Goal: Task Accomplishment & Management: Complete application form

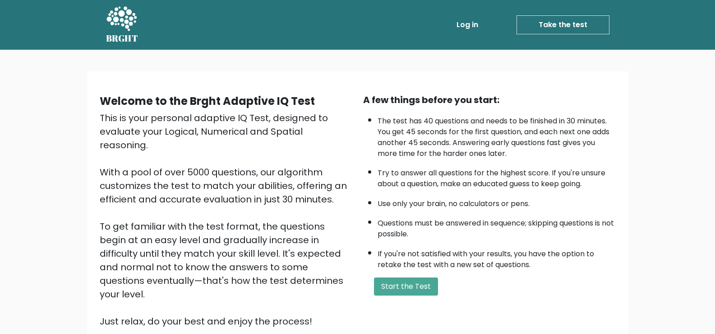
click at [469, 22] on link "Log in" at bounding box center [467, 25] width 29 height 18
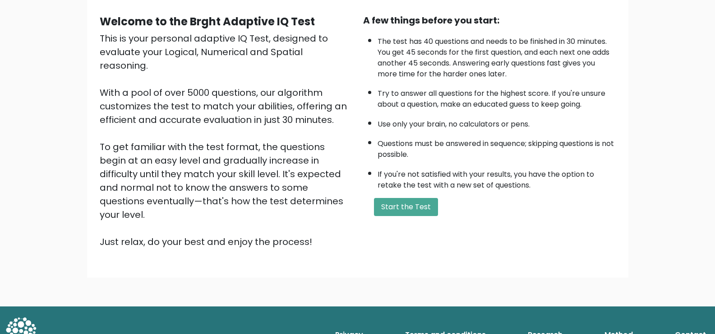
scroll to position [80, 0]
click at [401, 199] on button "Start the Test" at bounding box center [406, 206] width 64 height 18
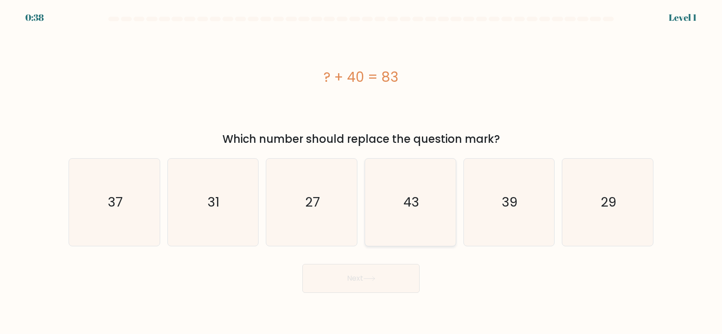
click at [400, 190] on icon "43" at bounding box center [410, 201] width 87 height 87
click at [362, 172] on input "d. 43" at bounding box center [361, 169] width 0 height 5
radio input "true"
click at [393, 283] on button "Next" at bounding box center [360, 278] width 117 height 29
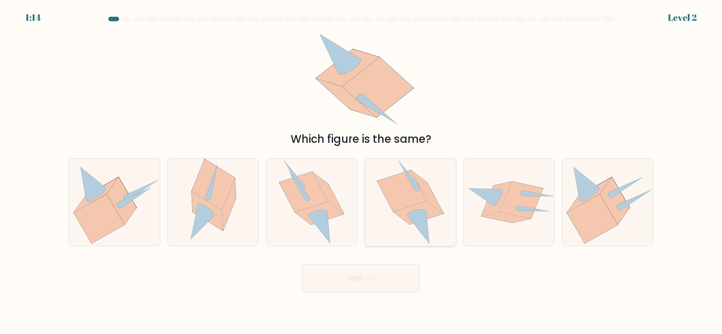
click at [415, 221] on icon at bounding box center [418, 226] width 22 height 33
click at [362, 172] on input "d." at bounding box center [361, 169] width 0 height 5
radio input "true"
click at [401, 274] on button "Next" at bounding box center [360, 278] width 117 height 29
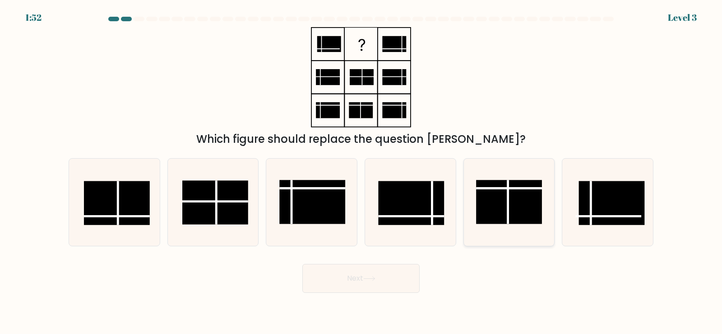
click at [508, 199] on line at bounding box center [508, 202] width 0 height 44
click at [362, 172] on input "e." at bounding box center [361, 169] width 0 height 5
radio input "true"
click at [135, 209] on rect at bounding box center [117, 203] width 66 height 44
click at [361, 172] on input "a." at bounding box center [361, 169] width 0 height 5
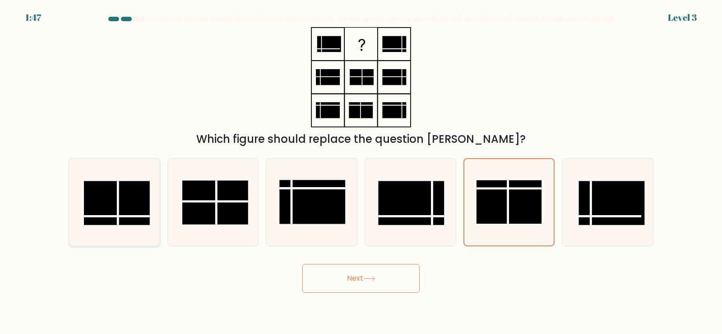
radio input "true"
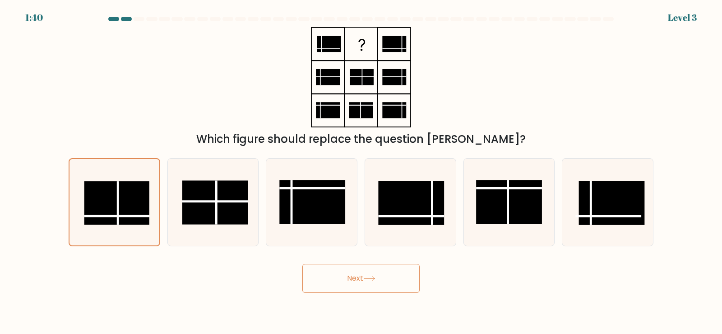
click at [360, 279] on button "Next" at bounding box center [360, 278] width 117 height 29
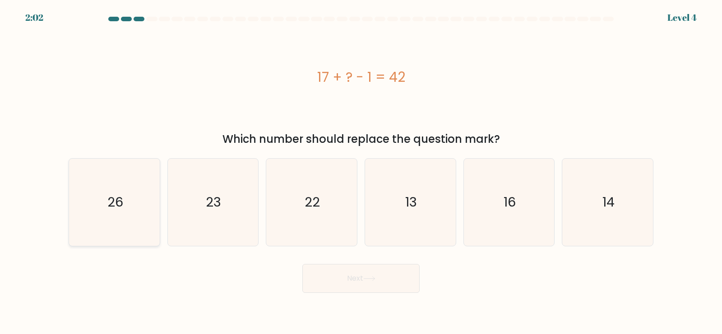
click at [116, 185] on icon "26" at bounding box center [114, 201] width 87 height 87
click at [361, 172] on input "a. 26" at bounding box center [361, 169] width 0 height 5
radio input "true"
click at [301, 272] on div "Next" at bounding box center [361, 275] width 596 height 36
click at [359, 276] on button "Next" at bounding box center [360, 278] width 117 height 29
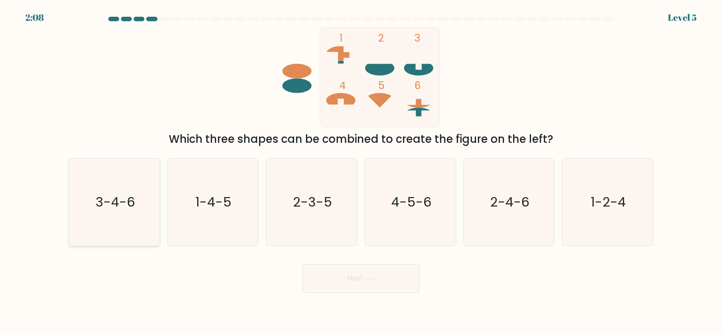
click at [97, 197] on text "3-4-6" at bounding box center [115, 202] width 39 height 18
click at [361, 172] on input "a. 3-4-6" at bounding box center [361, 169] width 0 height 5
radio input "true"
click at [356, 277] on button "Next" at bounding box center [360, 278] width 117 height 29
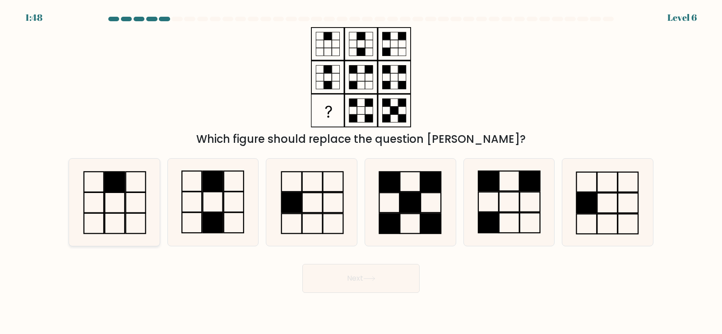
click at [135, 191] on icon at bounding box center [114, 201] width 87 height 87
click at [361, 172] on input "a." at bounding box center [361, 169] width 0 height 5
radio input "true"
click at [377, 285] on button "Next" at bounding box center [360, 278] width 117 height 29
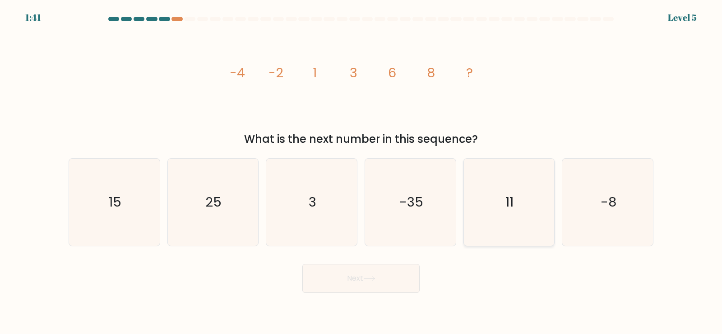
click at [541, 188] on icon "11" at bounding box center [508, 201] width 87 height 87
click at [362, 172] on input "e. 11" at bounding box center [361, 169] width 0 height 5
radio input "true"
click at [397, 280] on button "Next" at bounding box center [360, 278] width 117 height 29
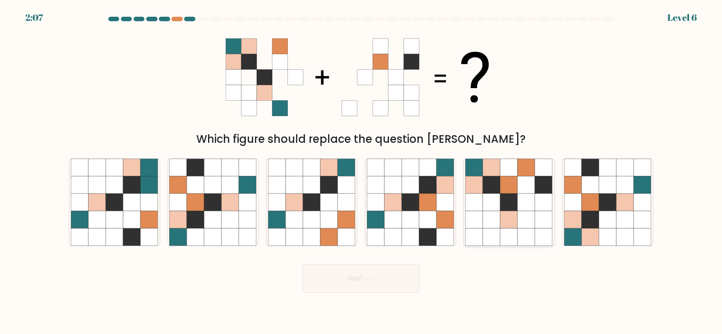
click at [487, 172] on icon at bounding box center [491, 166] width 17 height 17
click at [362, 172] on input "e." at bounding box center [361, 169] width 0 height 5
radio input "true"
click at [395, 277] on button "Next" at bounding box center [360, 278] width 117 height 29
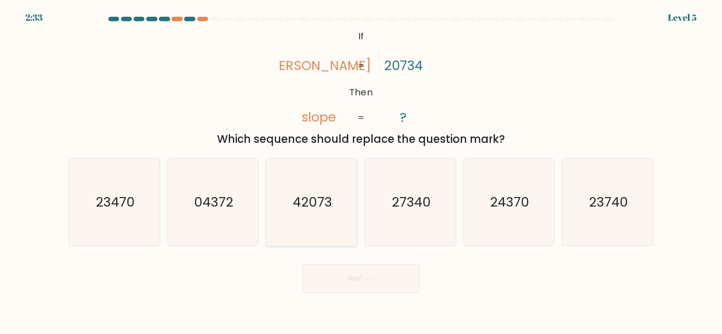
click at [332, 190] on icon "42073" at bounding box center [311, 201] width 87 height 87
click at [361, 172] on input "c. 42073" at bounding box center [361, 169] width 0 height 5
radio input "true"
click at [338, 275] on button "Next" at bounding box center [360, 278] width 117 height 29
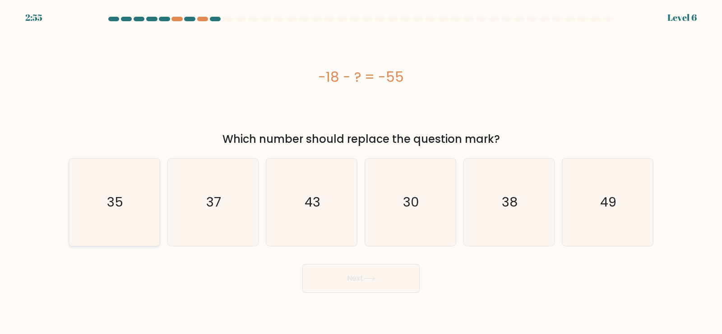
click at [110, 201] on text "35" at bounding box center [115, 202] width 16 height 18
click at [361, 172] on input "a. 35" at bounding box center [361, 169] width 0 height 5
radio input "true"
drag, startPoint x: 388, startPoint y: 281, endPoint x: 399, endPoint y: 280, distance: 11.3
click at [388, 281] on button "Next" at bounding box center [360, 278] width 117 height 29
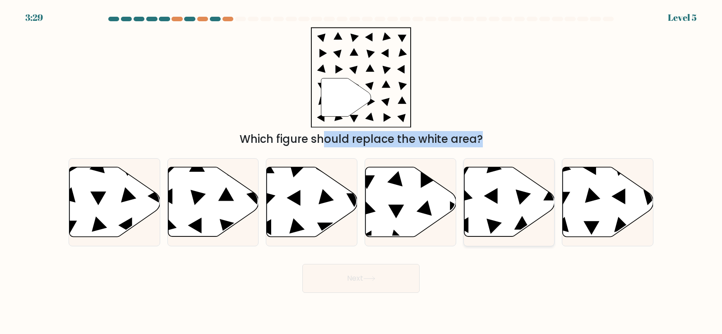
drag, startPoint x: 307, startPoint y: 139, endPoint x: 545, endPoint y: 161, distance: 238.8
click at [538, 161] on form at bounding box center [361, 155] width 722 height 276
click at [548, 161] on div at bounding box center [510, 202] width 92 height 88
click at [362, 167] on input "e." at bounding box center [361, 169] width 0 height 5
radio input "true"
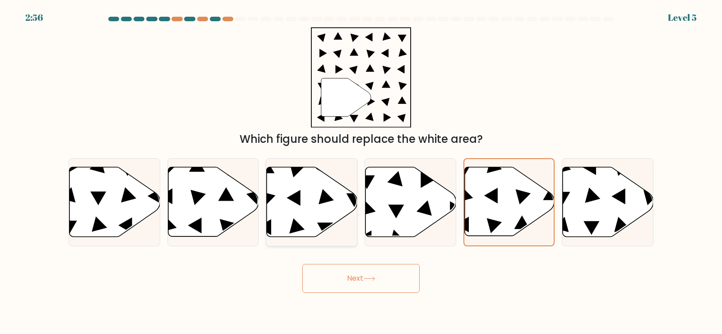
click at [315, 209] on icon at bounding box center [312, 202] width 91 height 70
click at [361, 172] on input "c." at bounding box center [361, 169] width 0 height 5
radio input "true"
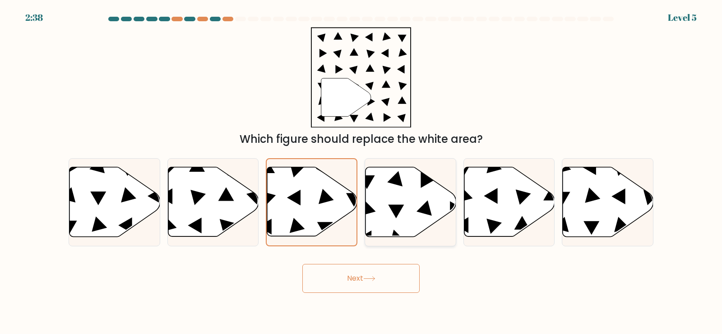
click at [408, 227] on icon at bounding box center [411, 202] width 91 height 70
click at [362, 172] on input "d." at bounding box center [361, 169] width 0 height 5
radio input "true"
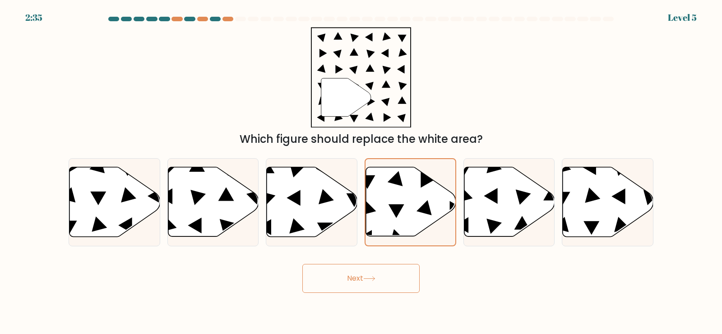
click at [396, 271] on button "Next" at bounding box center [360, 278] width 117 height 29
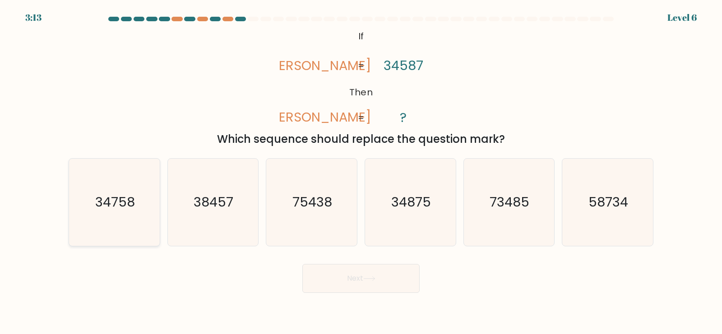
click at [133, 224] on icon "34758" at bounding box center [114, 201] width 87 height 87
click at [361, 172] on input "a. 34758" at bounding box center [361, 169] width 0 height 5
radio input "true"
click at [250, 174] on icon "38457" at bounding box center [212, 201] width 87 height 87
click at [361, 172] on input "b. 38457" at bounding box center [361, 169] width 0 height 5
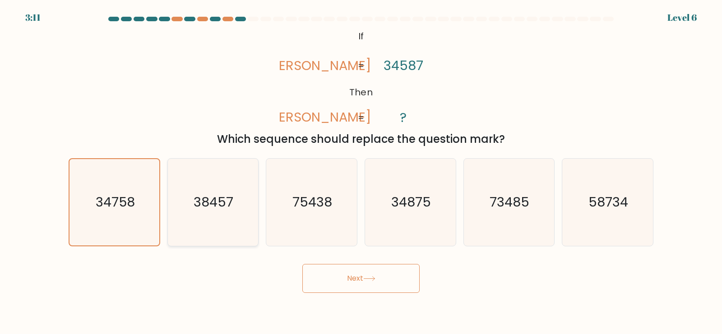
radio input "true"
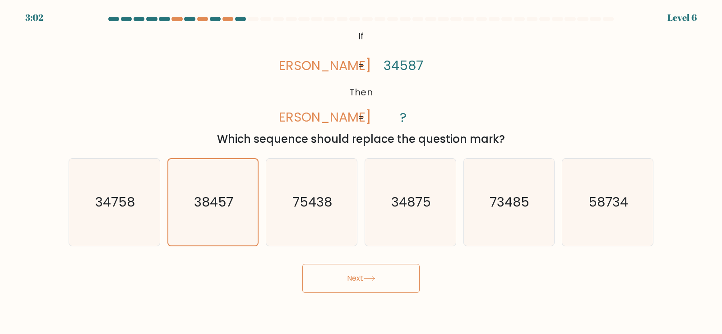
click at [362, 284] on button "Next" at bounding box center [360, 278] width 117 height 29
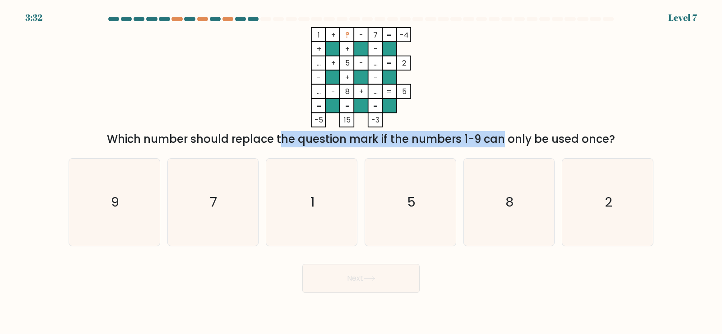
drag, startPoint x: 230, startPoint y: 139, endPoint x: 420, endPoint y: 137, distance: 189.6
click at [418, 137] on div "Which number should replace the question mark if the numbers 1-9 can only be us…" at bounding box center [361, 139] width 574 height 16
click at [421, 137] on div "Which number should replace the question mark if the numbers 1-9 can only be us…" at bounding box center [361, 139] width 574 height 16
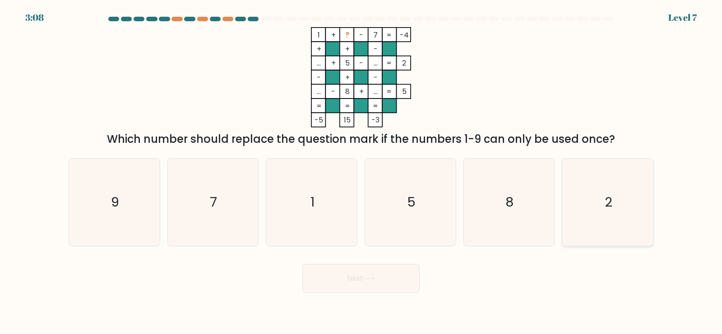
click at [650, 207] on icon "2" at bounding box center [607, 201] width 87 height 87
click at [362, 172] on input "f. 2" at bounding box center [361, 169] width 0 height 5
radio input "true"
click at [381, 273] on button "Next" at bounding box center [360, 278] width 117 height 29
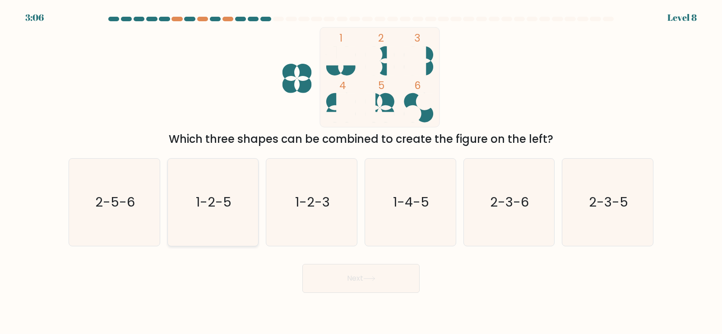
click at [215, 199] on text "1-2-5" at bounding box center [214, 202] width 36 height 18
click at [361, 172] on input "b. 1-2-5" at bounding box center [361, 169] width 0 height 5
radio input "true"
click at [330, 283] on button "Next" at bounding box center [360, 278] width 117 height 29
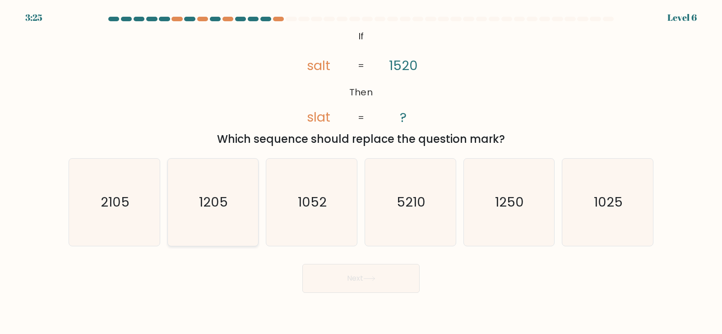
click at [223, 214] on icon "1205" at bounding box center [212, 201] width 87 height 87
click at [361, 172] on input "b. 1205" at bounding box center [361, 169] width 0 height 5
radio input "true"
click at [510, 210] on text "1250" at bounding box center [510, 202] width 29 height 18
click at [362, 172] on input "e. 1250" at bounding box center [361, 169] width 0 height 5
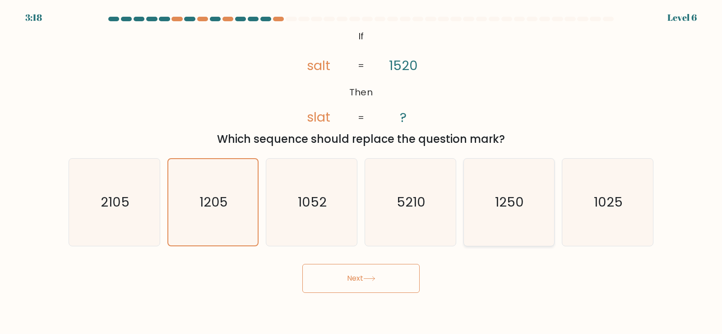
radio input "true"
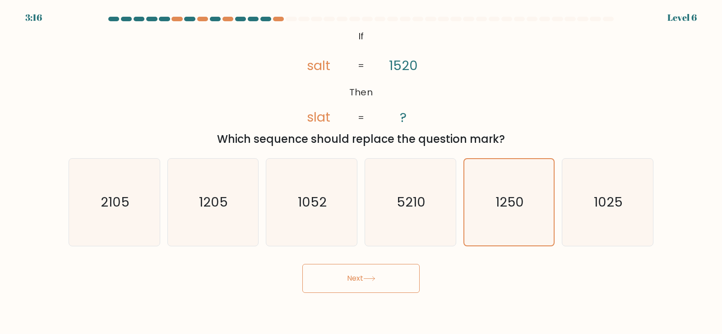
click at [388, 286] on button "Next" at bounding box center [360, 278] width 117 height 29
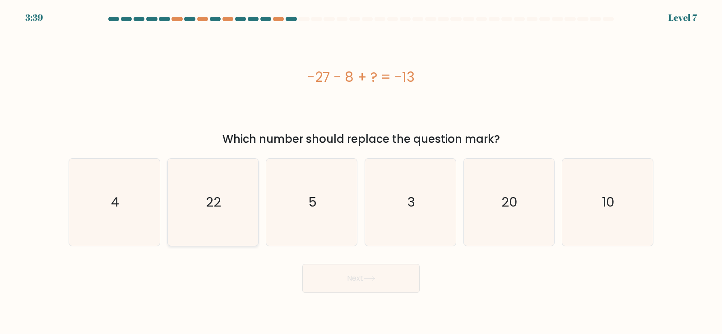
click at [182, 228] on icon "22" at bounding box center [212, 201] width 87 height 87
click at [361, 172] on input "b. 22" at bounding box center [361, 169] width 0 height 5
radio input "true"
click at [337, 279] on button "Next" at bounding box center [360, 278] width 117 height 29
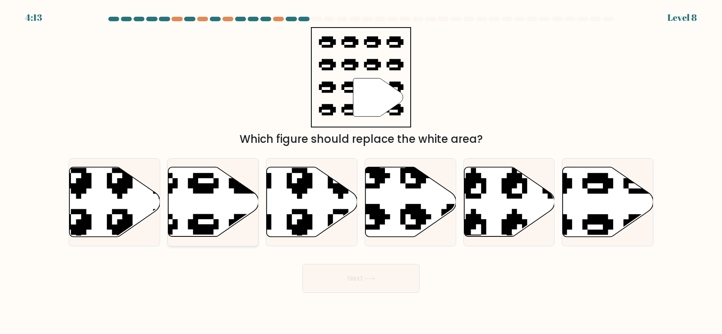
click at [236, 218] on icon at bounding box center [183, 163] width 154 height 144
click at [361, 172] on input "b." at bounding box center [361, 169] width 0 height 5
radio input "true"
click at [381, 286] on button "Next" at bounding box center [360, 278] width 117 height 29
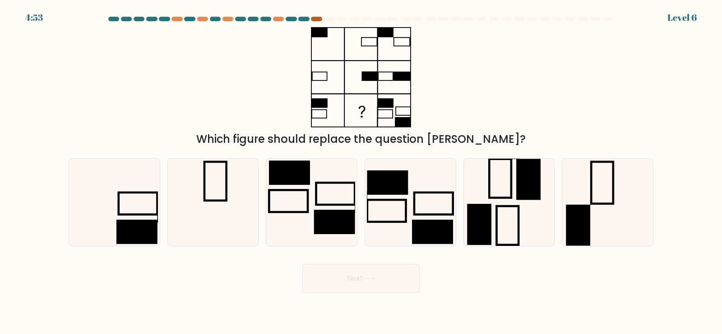
click at [314, 19] on div at bounding box center [316, 19] width 11 height 5
drag, startPoint x: 456, startPoint y: 138, endPoint x: 545, endPoint y: 136, distance: 88.9
click at [526, 138] on div "Which figure should replace the question mark?" at bounding box center [361, 139] width 574 height 16
click at [545, 136] on div "Which figure should replace the question mark?" at bounding box center [361, 139] width 574 height 16
click at [143, 199] on icon at bounding box center [114, 201] width 87 height 87
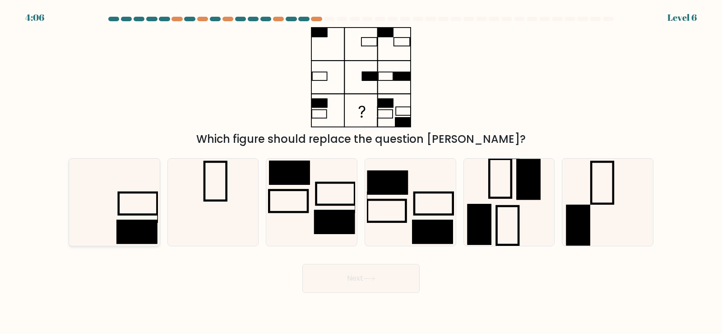
click at [361, 172] on input "a." at bounding box center [361, 169] width 0 height 5
radio input "true"
click at [390, 274] on button "Next" at bounding box center [360, 278] width 117 height 29
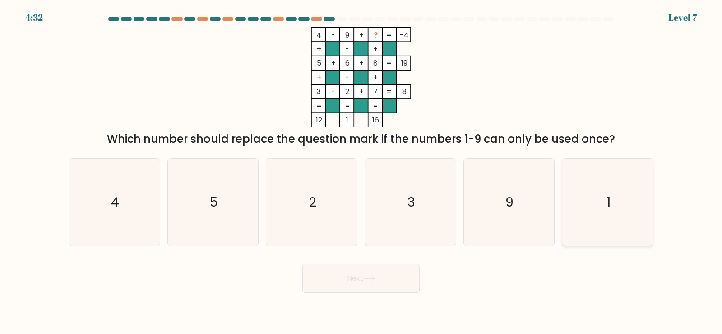
click at [646, 189] on icon "1" at bounding box center [607, 201] width 87 height 87
click at [362, 172] on input "f. 1" at bounding box center [361, 169] width 0 height 5
radio input "true"
click at [395, 279] on button "Next" at bounding box center [360, 278] width 117 height 29
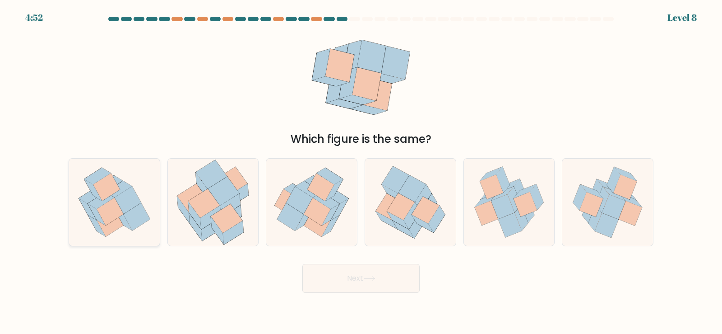
click at [127, 203] on icon at bounding box center [127, 200] width 27 height 28
click at [361, 172] on input "a." at bounding box center [361, 169] width 0 height 5
radio input "true"
click at [336, 291] on button "Next" at bounding box center [360, 278] width 117 height 29
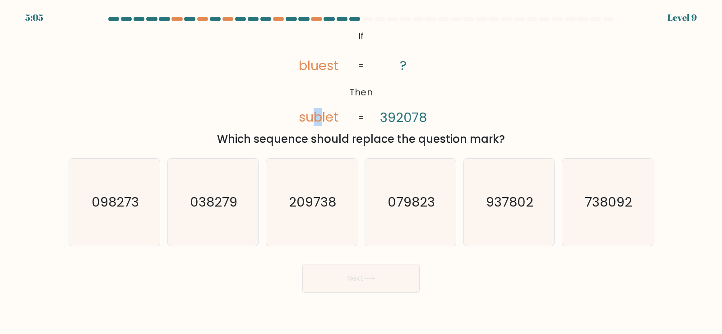
drag, startPoint x: 321, startPoint y: 116, endPoint x: 313, endPoint y: 118, distance: 8.9
click at [313, 118] on tspan "sublet" at bounding box center [319, 117] width 40 height 18
drag, startPoint x: 395, startPoint y: 116, endPoint x: 400, endPoint y: 116, distance: 5.4
click at [400, 116] on tspan "392078" at bounding box center [403, 117] width 47 height 18
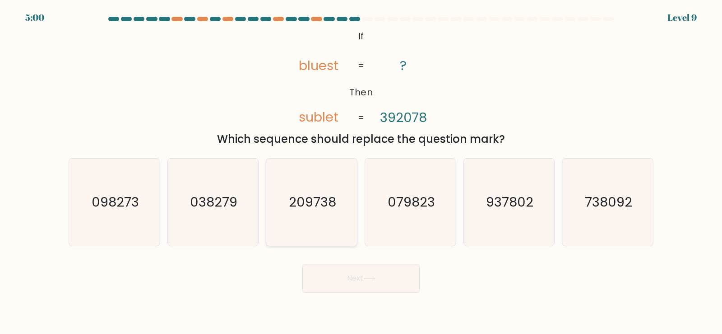
click at [309, 208] on text "209738" at bounding box center [312, 202] width 47 height 18
click at [361, 172] on input "c. 209738" at bounding box center [361, 169] width 0 height 5
radio input "true"
click at [402, 116] on tspan "392078" at bounding box center [403, 117] width 47 height 18
click at [420, 76] on icon "@import url('https://fonts.googleapis.com/css?family=Abril+Fatface:400,100,100i…" at bounding box center [361, 77] width 163 height 100
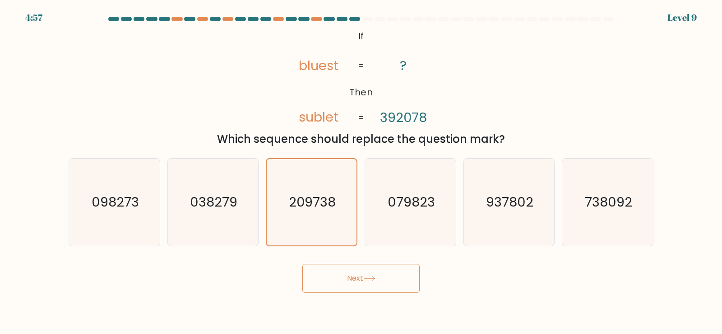
click at [323, 117] on tspan "sublet" at bounding box center [319, 117] width 40 height 18
click at [325, 116] on tspan "sublet" at bounding box center [319, 117] width 40 height 18
drag, startPoint x: 406, startPoint y: 116, endPoint x: 413, endPoint y: 116, distance: 6.8
click at [413, 116] on tspan "392078" at bounding box center [403, 117] width 47 height 18
click at [415, 97] on icon "@import url('https://fonts.googleapis.com/css?family=Abril+Fatface:400,100,100i…" at bounding box center [361, 77] width 163 height 100
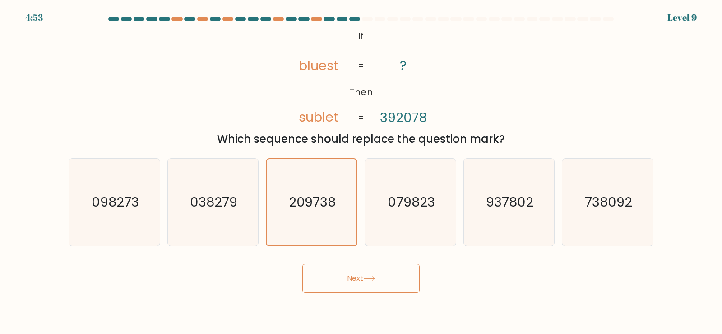
click at [366, 274] on button "Next" at bounding box center [360, 278] width 117 height 29
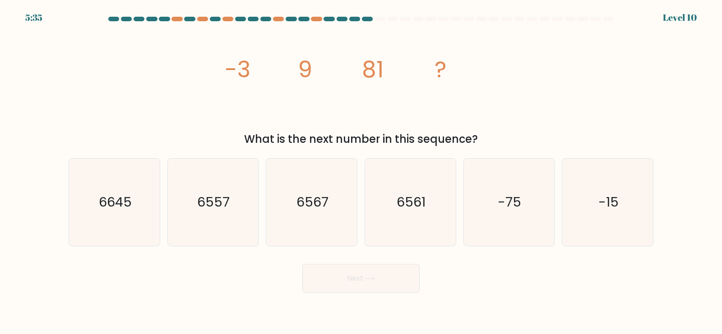
drag, startPoint x: 238, startPoint y: 140, endPoint x: 537, endPoint y: 129, distance: 299.5
click at [537, 130] on div "image/svg+xml -3 9 81 ? What is the next number in this sequence?" at bounding box center [361, 87] width 596 height 120
click at [539, 128] on div "image/svg+xml -3 9 81 ? What is the next number in this sequence?" at bounding box center [361, 87] width 596 height 120
click at [420, 207] on text "6561" at bounding box center [411, 202] width 29 height 18
click at [362, 172] on input "d. 6561" at bounding box center [361, 169] width 0 height 5
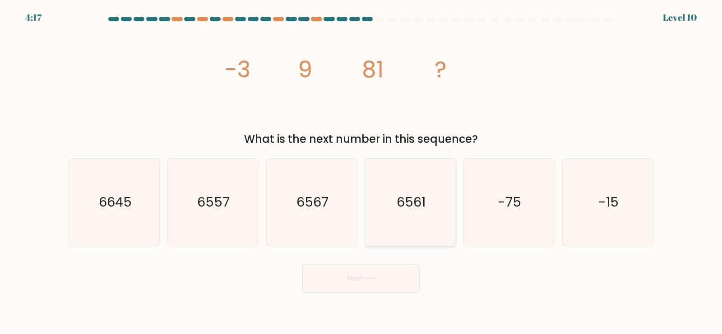
radio input "true"
click at [382, 282] on button "Next" at bounding box center [360, 278] width 117 height 29
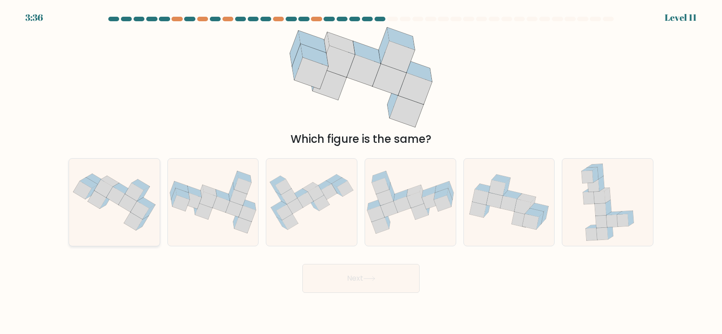
click at [83, 191] on icon at bounding box center [82, 190] width 19 height 18
click at [361, 172] on input "a." at bounding box center [361, 169] width 0 height 5
radio input "true"
click at [350, 287] on button "Next" at bounding box center [360, 278] width 117 height 29
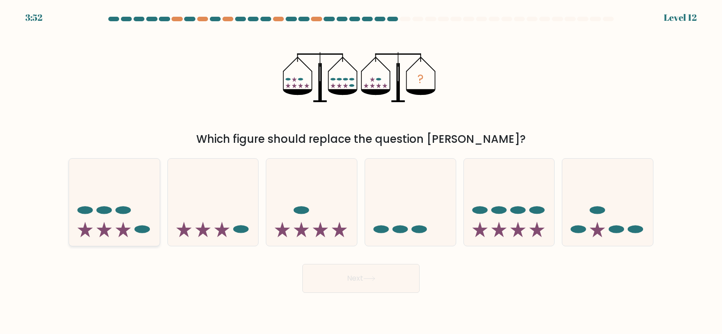
click at [137, 231] on ellipse at bounding box center [142, 229] width 15 height 8
click at [361, 172] on input "a." at bounding box center [361, 169] width 0 height 5
radio input "true"
click at [139, 190] on icon at bounding box center [115, 202] width 90 height 74
click at [361, 172] on input "a." at bounding box center [361, 169] width 0 height 5
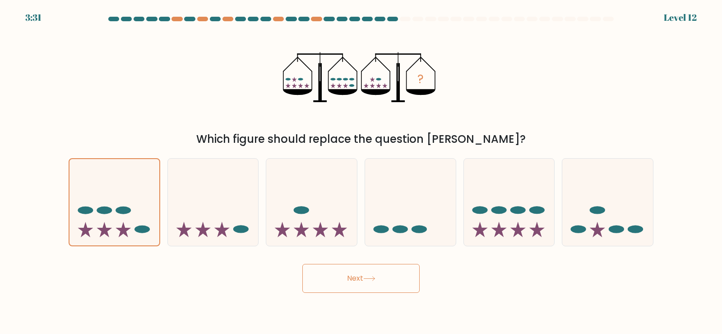
click at [352, 288] on button "Next" at bounding box center [360, 278] width 117 height 29
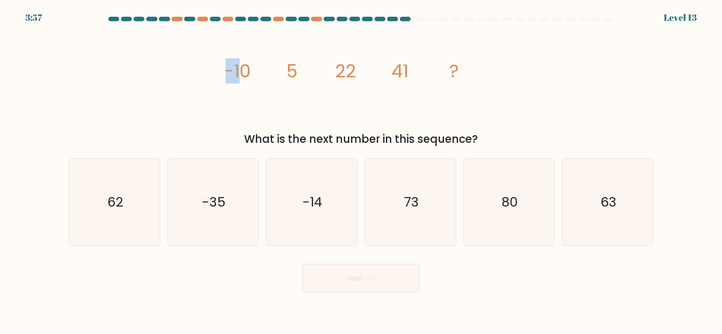
drag, startPoint x: 263, startPoint y: 69, endPoint x: 310, endPoint y: 69, distance: 46.9
click at [297, 69] on div "image/svg+xml -10 5 22 41 ? What is the next number in this sequence?" at bounding box center [361, 87] width 596 height 120
click at [293, 97] on icon "image/svg+xml -10 5 22 41 ?" at bounding box center [361, 77] width 271 height 100
click at [135, 200] on icon "62" at bounding box center [114, 201] width 87 height 87
click at [361, 172] on input "a. 62" at bounding box center [361, 169] width 0 height 5
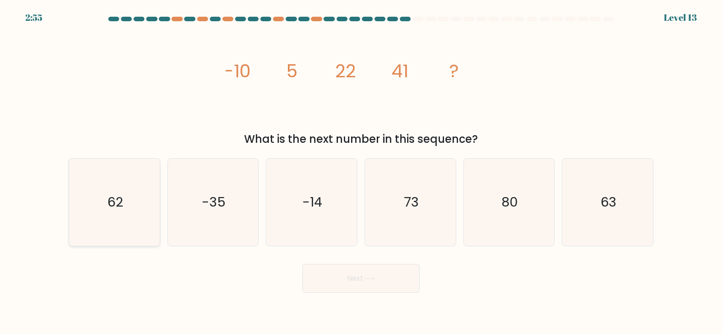
radio input "true"
click at [349, 285] on button "Next" at bounding box center [360, 278] width 117 height 29
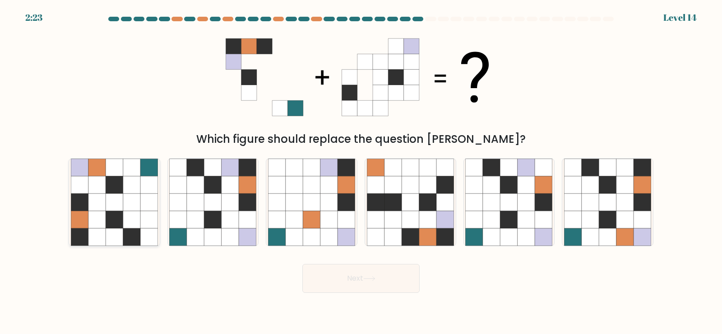
click at [138, 165] on icon at bounding box center [131, 166] width 17 height 17
click at [361, 167] on input "a." at bounding box center [361, 169] width 0 height 5
radio input "true"
click at [210, 169] on icon at bounding box center [212, 166] width 17 height 17
click at [361, 169] on input "b." at bounding box center [361, 169] width 0 height 5
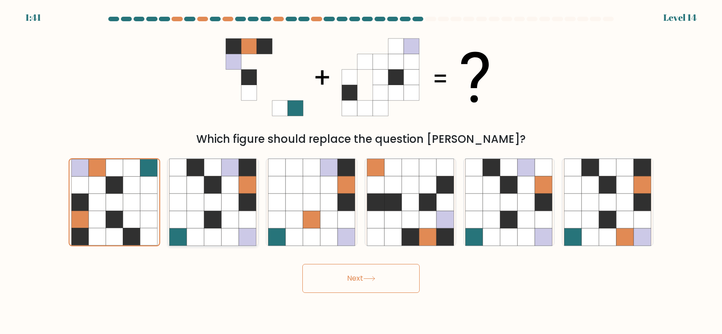
radio input "true"
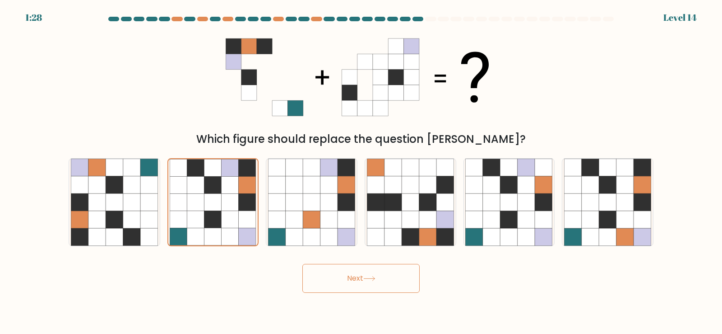
click at [334, 282] on button "Next" at bounding box center [360, 278] width 117 height 29
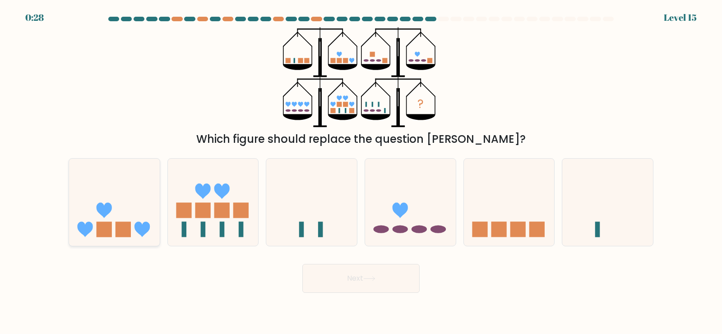
click at [149, 204] on icon at bounding box center [114, 201] width 91 height 75
click at [361, 172] on input "a." at bounding box center [361, 169] width 0 height 5
radio input "true"
click at [212, 200] on icon at bounding box center [213, 201] width 91 height 75
click at [361, 172] on input "b." at bounding box center [361, 169] width 0 height 5
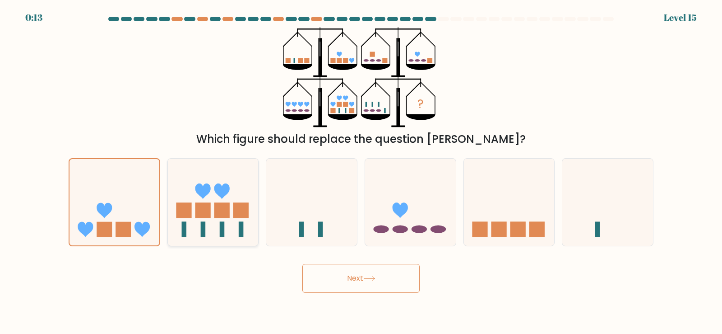
radio input "true"
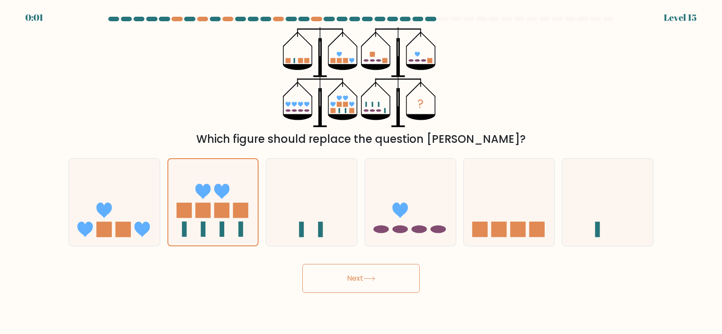
click at [367, 279] on icon at bounding box center [369, 278] width 12 height 5
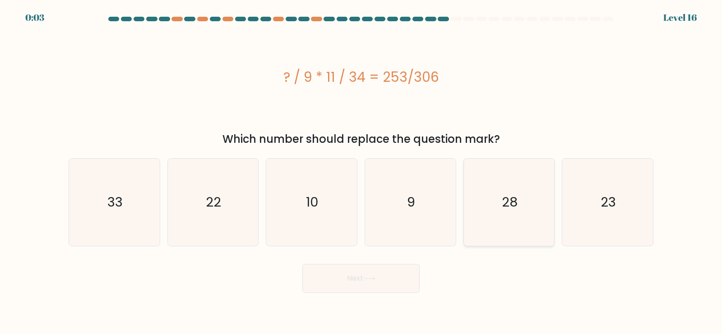
click at [537, 200] on icon "28" at bounding box center [508, 201] width 87 height 87
click at [362, 172] on input "e. 28" at bounding box center [361, 169] width 0 height 5
radio input "true"
click at [394, 279] on button "Next" at bounding box center [360, 278] width 117 height 29
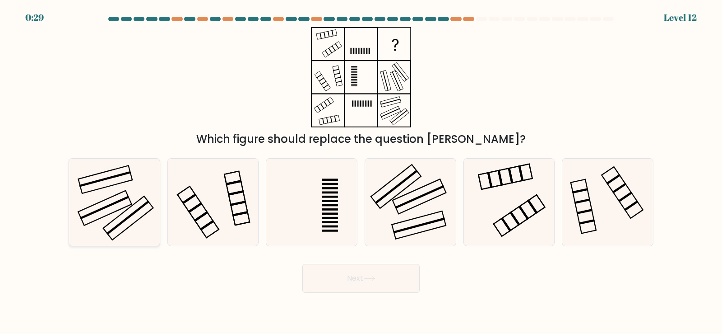
click at [128, 191] on icon at bounding box center [114, 201] width 87 height 87
click at [361, 172] on input "a." at bounding box center [361, 169] width 0 height 5
radio input "true"
click at [361, 283] on button "Next" at bounding box center [360, 278] width 117 height 29
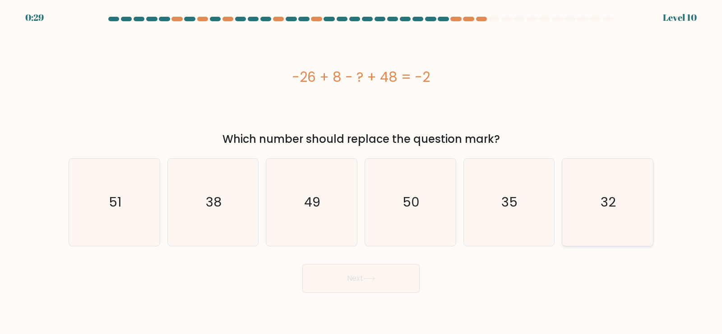
click at [608, 237] on icon "32" at bounding box center [607, 201] width 87 height 87
click at [362, 172] on input "f. 32" at bounding box center [361, 169] width 0 height 5
radio input "true"
click at [385, 283] on button "Next" at bounding box center [360, 278] width 117 height 29
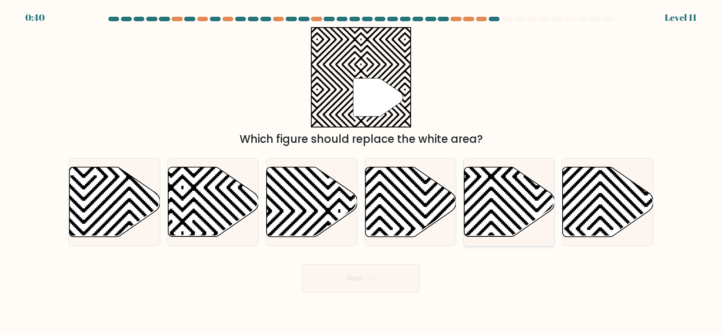
click at [508, 192] on icon at bounding box center [537, 165] width 183 height 183
click at [362, 172] on input "e." at bounding box center [361, 169] width 0 height 5
radio input "true"
click at [382, 284] on button "Next" at bounding box center [360, 278] width 117 height 29
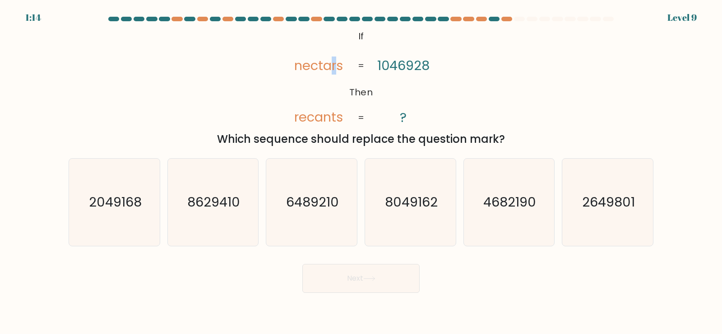
click at [334, 66] on tspan "nectars" at bounding box center [318, 65] width 49 height 18
click at [126, 204] on text "2049168" at bounding box center [115, 202] width 53 height 18
click at [361, 172] on input "a. 2049168" at bounding box center [361, 169] width 0 height 5
radio input "true"
click at [377, 283] on button "Next" at bounding box center [360, 278] width 117 height 29
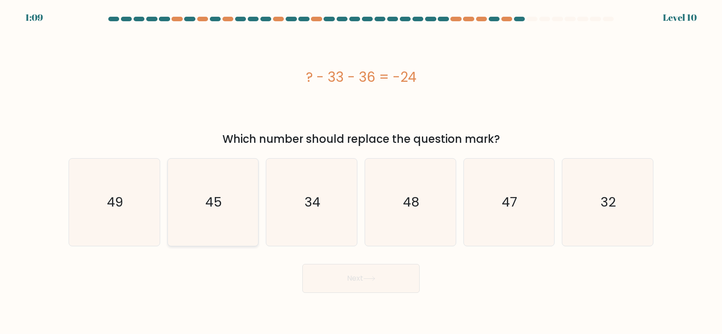
click at [206, 212] on icon "45" at bounding box center [212, 201] width 87 height 87
click at [361, 172] on input "b. 45" at bounding box center [361, 169] width 0 height 5
radio input "true"
click at [349, 287] on button "Next" at bounding box center [360, 278] width 117 height 29
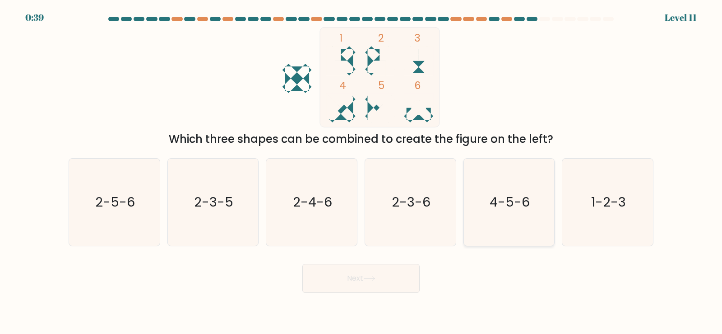
click at [506, 195] on text "4-5-6" at bounding box center [510, 202] width 40 height 18
click at [362, 172] on input "e. 4-5-6" at bounding box center [361, 169] width 0 height 5
radio input "true"
click at [372, 271] on button "Next" at bounding box center [360, 278] width 117 height 29
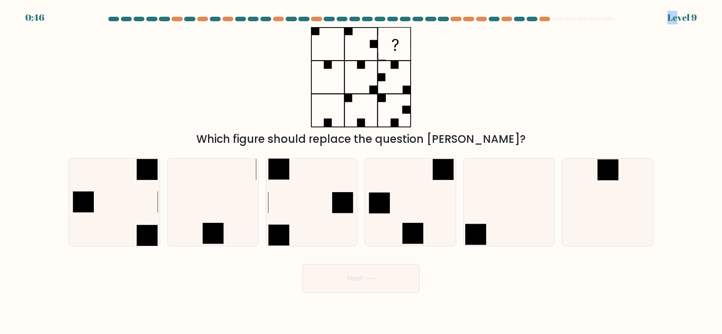
click at [690, 16] on div "Level 9" at bounding box center [682, 18] width 29 height 14
click at [675, 78] on form at bounding box center [361, 155] width 722 height 276
click at [421, 224] on rect at bounding box center [413, 233] width 21 height 21
click at [362, 172] on input "d." at bounding box center [361, 169] width 0 height 5
radio input "true"
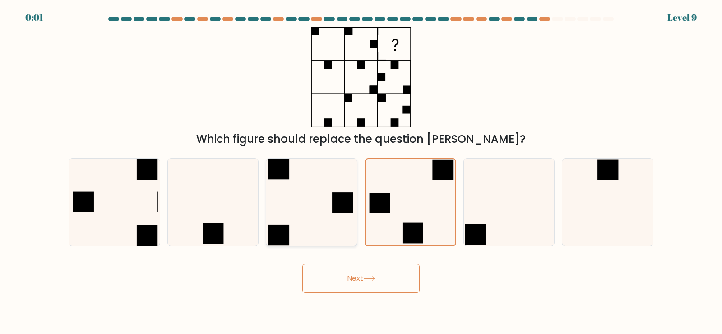
click at [339, 241] on icon at bounding box center [311, 201] width 87 height 87
click at [361, 172] on input "c." at bounding box center [361, 169] width 0 height 5
radio input "true"
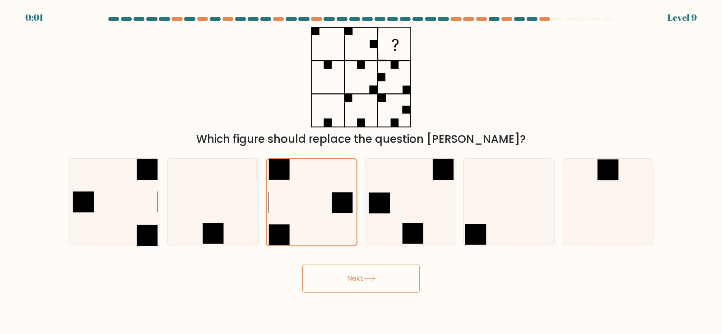
click at [343, 293] on body "0:01 Level 9" at bounding box center [361, 167] width 722 height 334
click at [342, 282] on button "Next" at bounding box center [360, 278] width 117 height 29
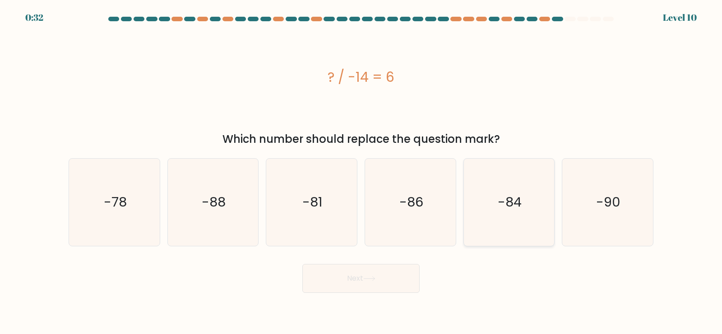
click at [480, 213] on icon "-84" at bounding box center [508, 201] width 87 height 87
click at [362, 172] on input "e. -84" at bounding box center [361, 169] width 0 height 5
radio input "true"
click at [400, 277] on button "Next" at bounding box center [360, 278] width 117 height 29
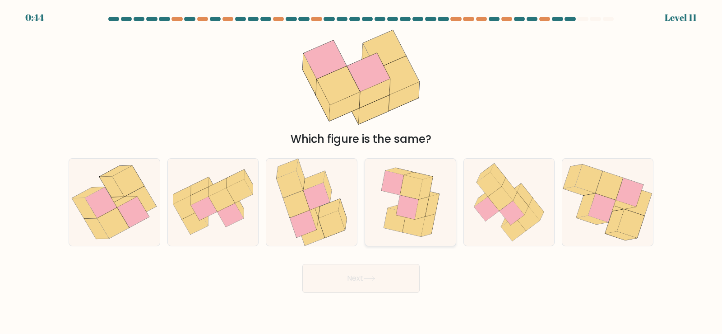
click at [427, 194] on icon at bounding box center [426, 187] width 14 height 23
click at [362, 172] on input "d." at bounding box center [361, 169] width 0 height 5
radio input "true"
click at [109, 201] on icon at bounding box center [101, 202] width 32 height 31
click at [361, 172] on input "a." at bounding box center [361, 169] width 0 height 5
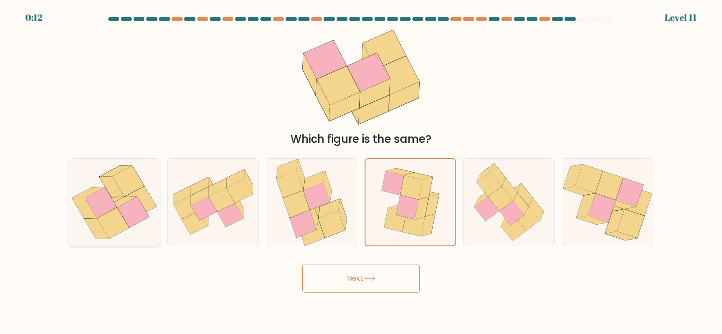
radio input "true"
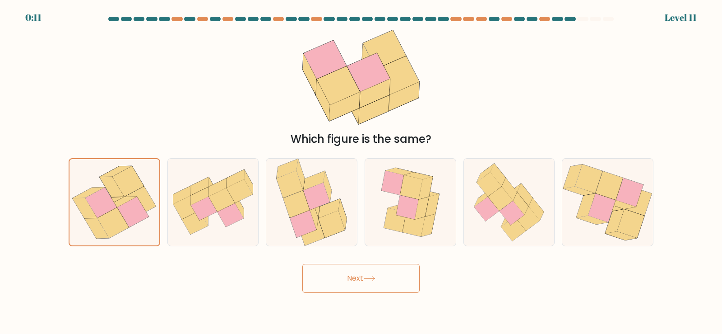
click at [352, 279] on button "Next" at bounding box center [360, 278] width 117 height 29
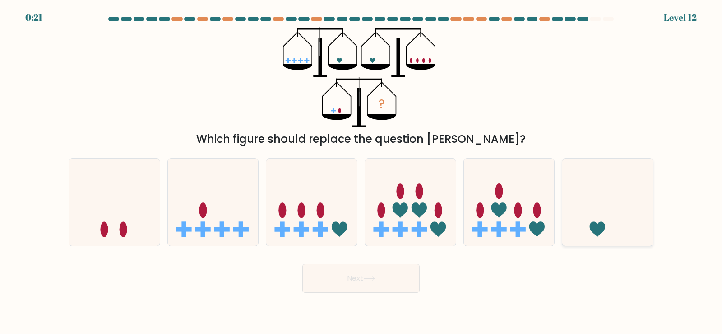
click at [598, 195] on icon at bounding box center [607, 201] width 91 height 75
click at [362, 172] on input "f." at bounding box center [361, 169] width 0 height 5
radio input "true"
click at [394, 277] on button "Next" at bounding box center [360, 278] width 117 height 29
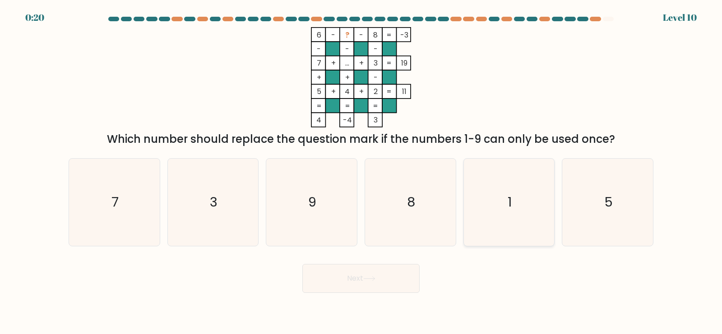
click at [549, 204] on icon "1" at bounding box center [508, 201] width 87 height 87
click at [362, 172] on input "e. 1" at bounding box center [361, 169] width 0 height 5
radio input "true"
click at [378, 273] on button "Next" at bounding box center [360, 278] width 117 height 29
click at [375, 279] on icon at bounding box center [369, 278] width 12 height 5
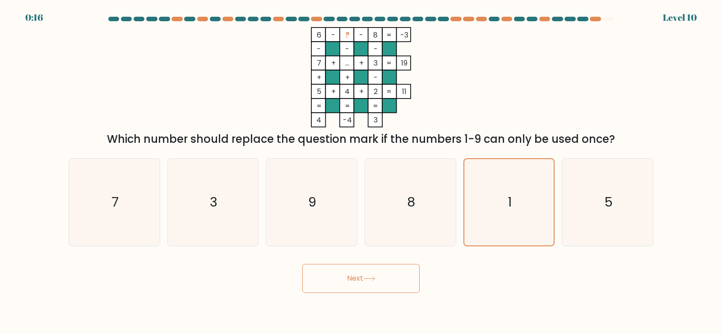
click at [370, 293] on body "0:16 Level 10" at bounding box center [361, 167] width 722 height 334
click at [367, 281] on button "Next" at bounding box center [360, 278] width 117 height 29
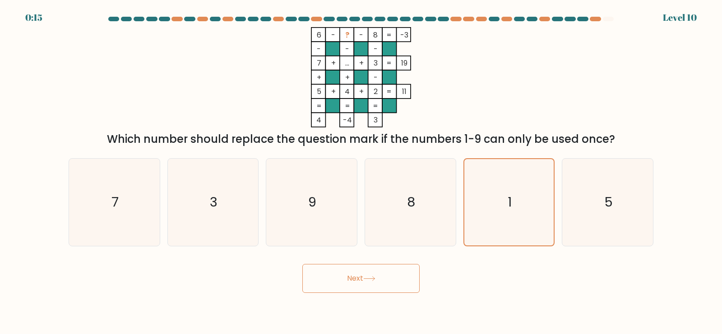
click at [367, 281] on button "Next" at bounding box center [360, 278] width 117 height 29
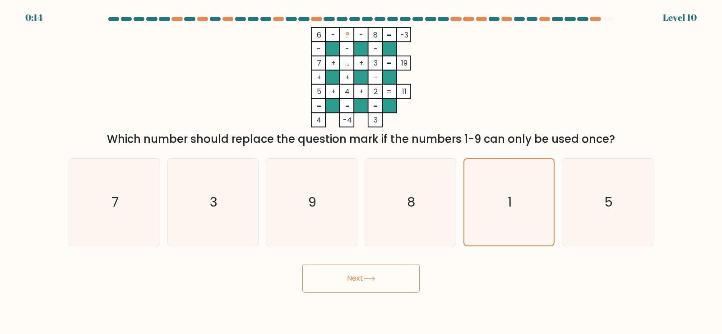
click at [367, 281] on button "Next" at bounding box center [360, 278] width 117 height 29
click at [444, 193] on icon "8" at bounding box center [410, 201] width 87 height 87
click at [362, 172] on input "d. 8" at bounding box center [361, 169] width 0 height 5
radio input "true"
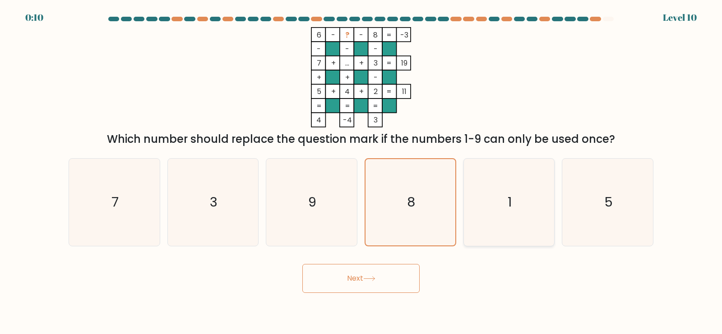
click at [501, 196] on icon "1" at bounding box center [508, 201] width 87 height 87
click at [362, 172] on input "e. 1" at bounding box center [361, 169] width 0 height 5
radio input "true"
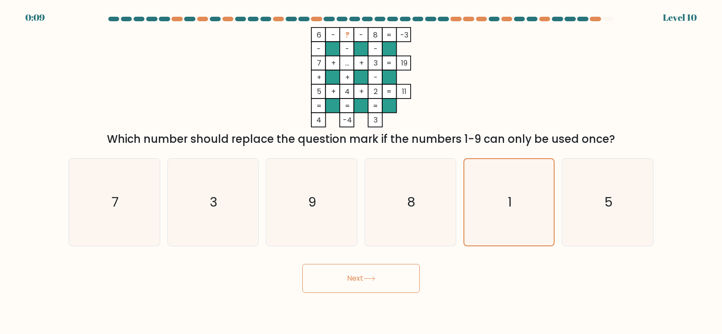
click at [398, 279] on button "Next" at bounding box center [360, 278] width 117 height 29
click at [348, 276] on button "Next" at bounding box center [360, 278] width 117 height 29
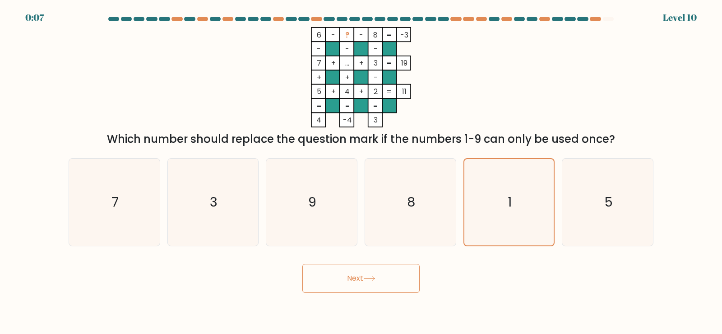
click at [348, 276] on button "Next" at bounding box center [360, 278] width 117 height 29
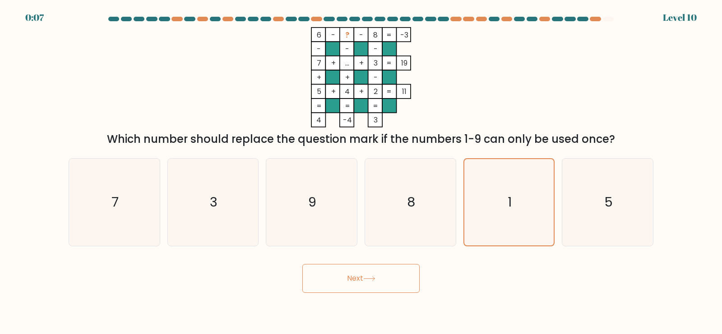
click at [348, 276] on button "Next" at bounding box center [360, 278] width 117 height 29
click at [353, 282] on button "Next" at bounding box center [360, 278] width 117 height 29
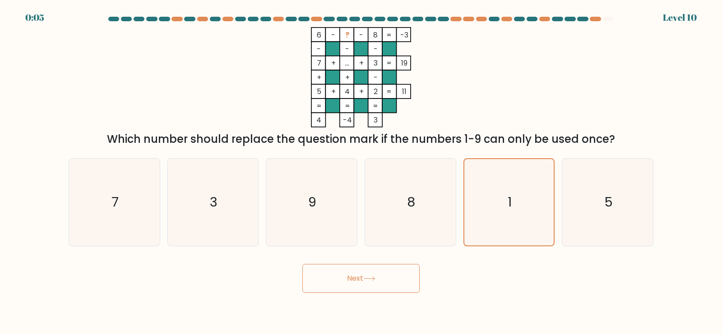
click at [353, 282] on button "Next" at bounding box center [360, 278] width 117 height 29
click at [357, 293] on body "0:04 Level 10" at bounding box center [361, 167] width 722 height 334
click at [357, 293] on body "0:03 Level 10" at bounding box center [361, 167] width 722 height 334
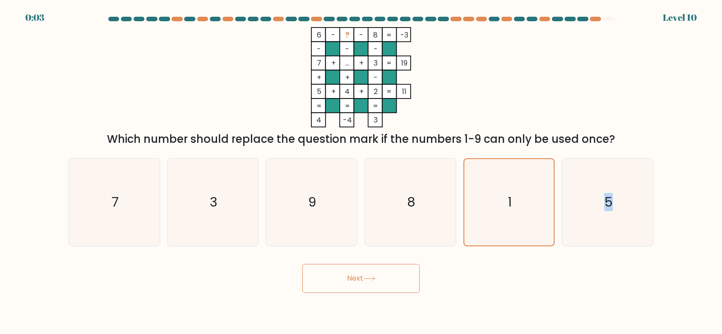
click at [356, 279] on button "Next" at bounding box center [360, 278] width 117 height 29
click at [496, 209] on icon "1" at bounding box center [509, 202] width 86 height 86
click at [362, 172] on input "e. 1" at bounding box center [361, 169] width 0 height 5
click at [391, 278] on button "Next" at bounding box center [360, 278] width 117 height 29
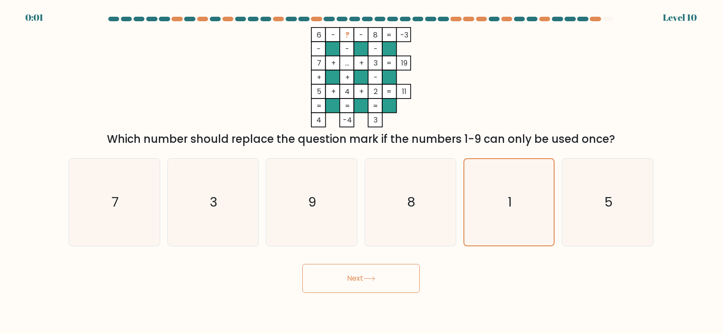
click at [391, 278] on button "Next" at bounding box center [360, 278] width 117 height 29
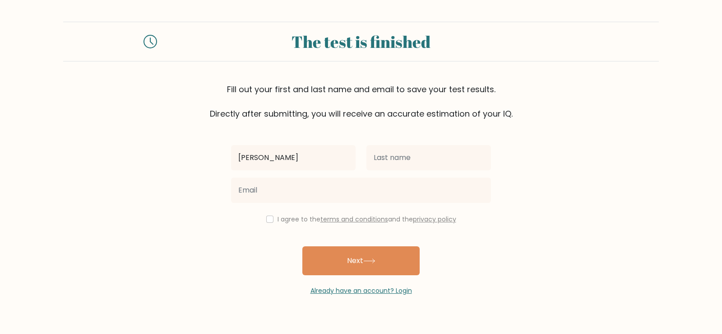
type input "[PERSON_NAME]"
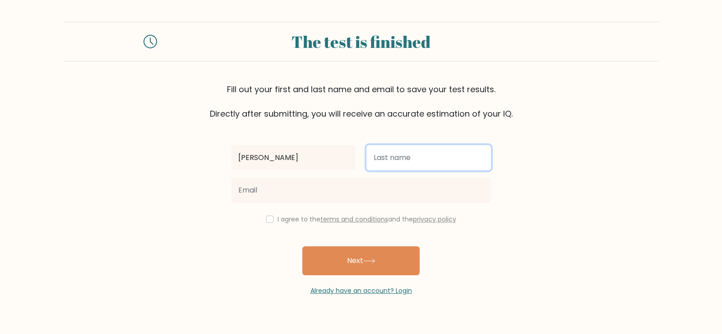
click at [418, 150] on input "text" at bounding box center [429, 157] width 125 height 25
type input "[PERSON_NAME]"
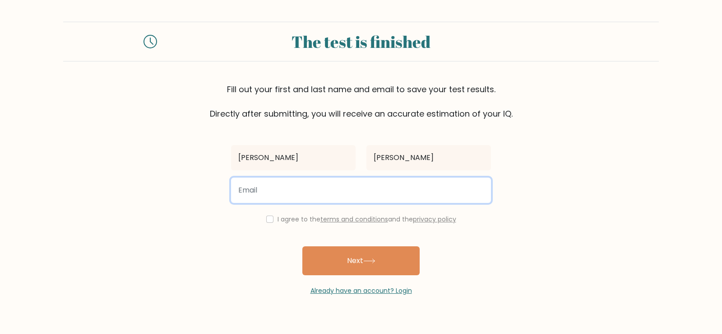
click at [381, 184] on input "email" at bounding box center [361, 189] width 260 height 25
click at [361, 191] on input "[PERSON_NAME].[PERSON_NAME]@nexperienceorg" at bounding box center [361, 189] width 260 height 25
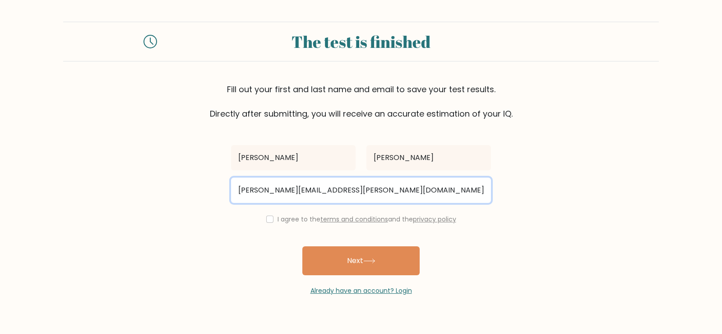
click at [385, 192] on input "[PERSON_NAME][EMAIL_ADDRESS][PERSON_NAME][DOMAIN_NAME]" at bounding box center [361, 189] width 260 height 25
type input "[PERSON_NAME][EMAIL_ADDRESS][PERSON_NAME][DOMAIN_NAME]"
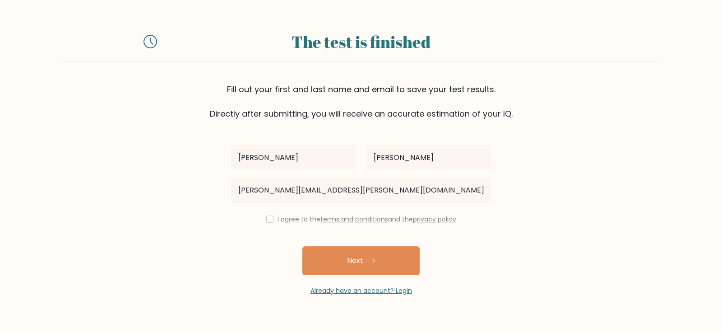
click at [290, 218] on label "I agree to the terms and conditions and the privacy policy" at bounding box center [367, 218] width 179 height 9
click at [268, 215] on div "I agree to the terms and conditions and the privacy policy" at bounding box center [361, 219] width 271 height 11
click at [270, 220] on input "checkbox" at bounding box center [269, 218] width 7 height 7
checkbox input "true"
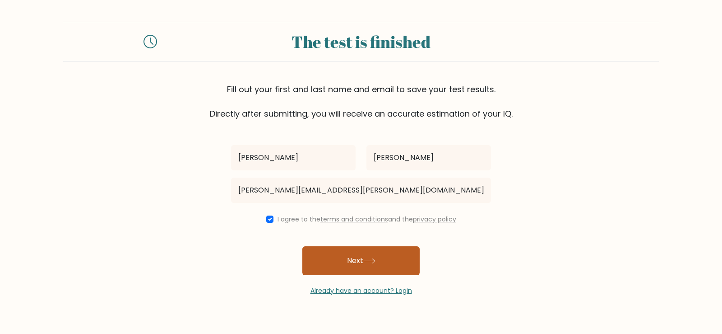
click at [316, 250] on button "Next" at bounding box center [360, 260] width 117 height 29
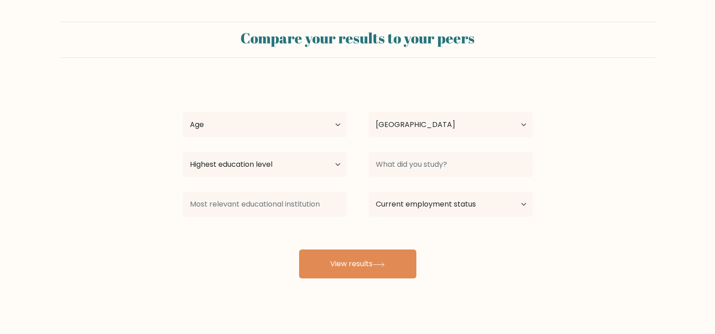
select select "EG"
click at [292, 136] on select "Age Under 18 years old 18-24 years old 25-34 years old 35-44 years old 45-54 ye…" at bounding box center [265, 124] width 164 height 25
select select "18_24"
click at [183, 112] on select "Age Under 18 years old 18-24 years old 25-34 years old 35-44 years old 45-54 ye…" at bounding box center [265, 124] width 164 height 25
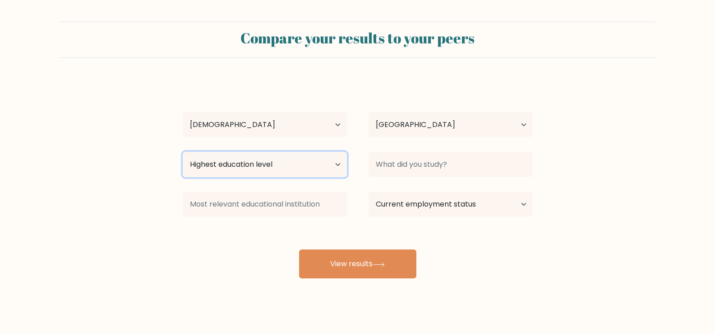
click at [249, 163] on select "Highest education level No schooling Primary Lower Secondary Upper Secondary Oc…" at bounding box center [265, 164] width 164 height 25
select select "bachelors_degree"
click at [183, 152] on select "Highest education level No schooling Primary Lower Secondary Upper Secondary Oc…" at bounding box center [265, 164] width 164 height 25
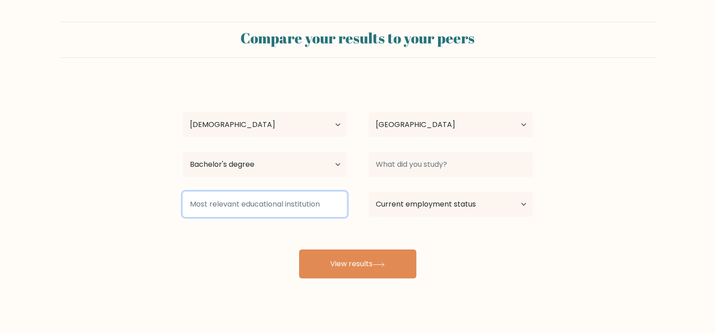
click at [245, 204] on input at bounding box center [265, 203] width 164 height 25
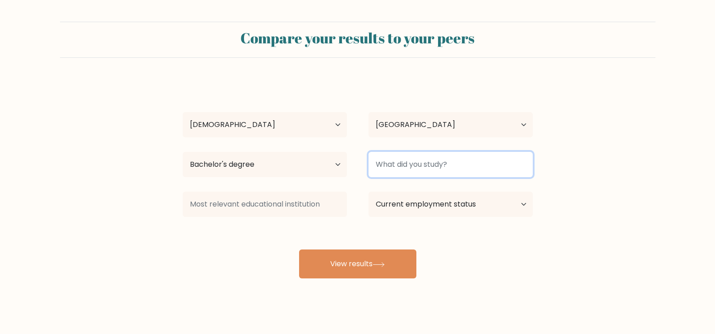
click at [415, 164] on input at bounding box center [451, 164] width 164 height 25
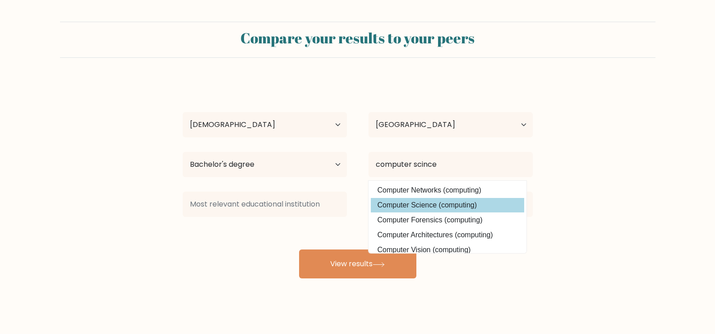
click at [445, 206] on option "Computer Science (computing)" at bounding box center [447, 205] width 153 height 14
type input "Computer Science"
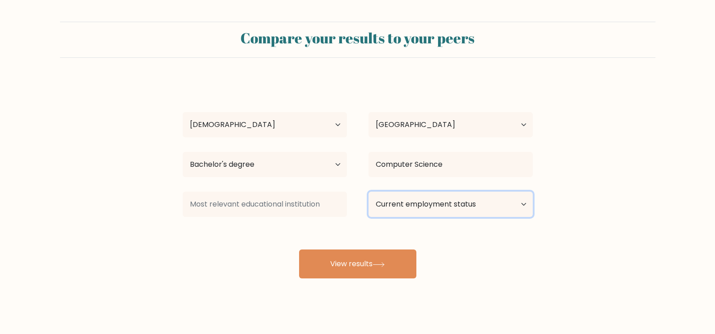
click at [452, 209] on select "Current employment status Employed Student Retired Other / prefer not to answer" at bounding box center [451, 203] width 164 height 25
select select "student"
click at [369, 191] on select "Current employment status Employed Student Retired Other / prefer not to answer" at bounding box center [451, 203] width 164 height 25
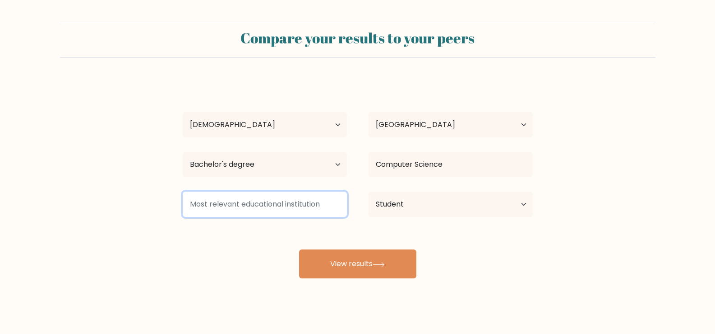
click at [255, 199] on input at bounding box center [265, 203] width 164 height 25
drag, startPoint x: 187, startPoint y: 203, endPoint x: 351, endPoint y: 217, distance: 164.5
click at [351, 217] on div at bounding box center [265, 204] width 186 height 33
drag, startPoint x: 321, startPoint y: 204, endPoint x: 306, endPoint y: 205, distance: 15.8
click at [306, 205] on input at bounding box center [265, 203] width 164 height 25
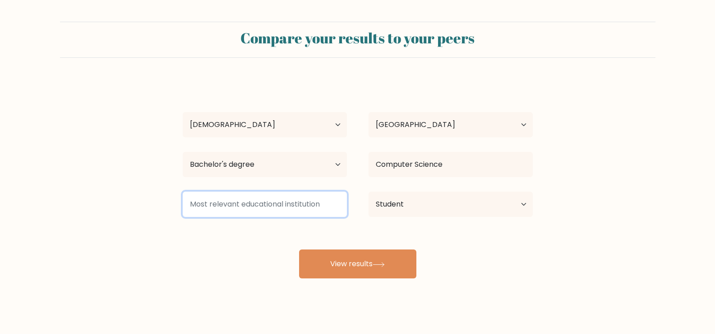
click at [306, 205] on input at bounding box center [265, 203] width 164 height 25
click at [318, 210] on input at bounding box center [265, 203] width 164 height 25
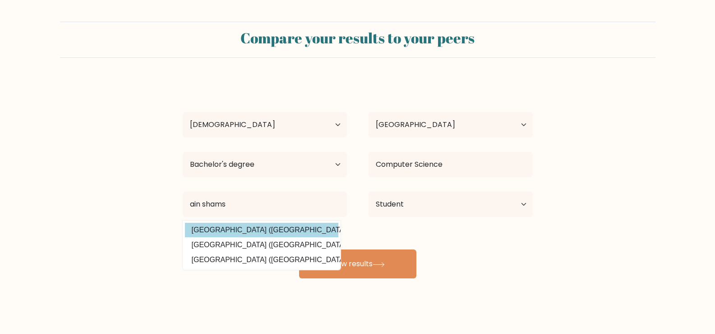
click at [300, 228] on option "Ain Shams University (Egypt)" at bounding box center [261, 230] width 153 height 14
type input "[GEOGRAPHIC_DATA]"
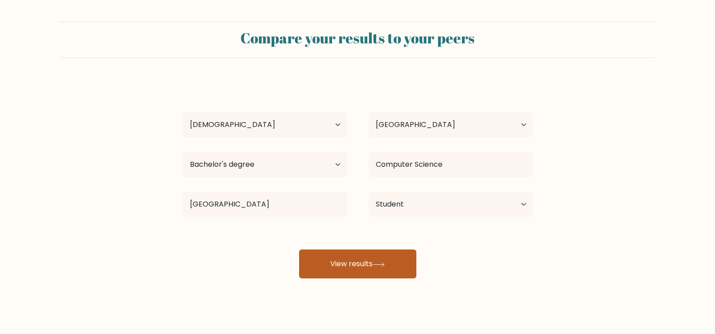
click at [327, 255] on button "View results" at bounding box center [357, 263] width 117 height 29
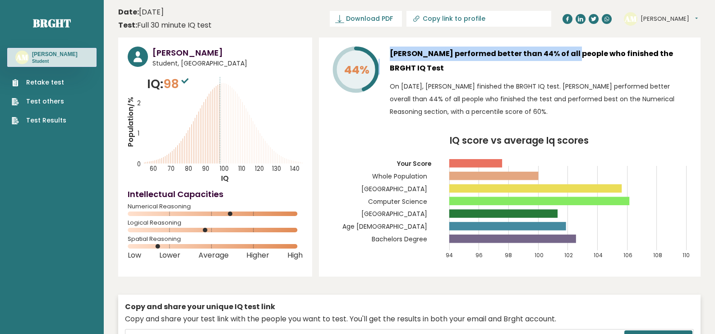
drag, startPoint x: 378, startPoint y: 52, endPoint x: 571, endPoint y: 54, distance: 193.7
click at [567, 52] on div "44% [PERSON_NAME] performed better than 44% of all people who finished the BRGH…" at bounding box center [510, 84] width 363 height 76
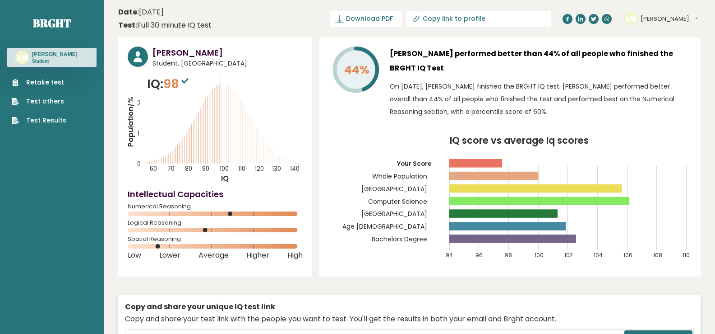
click at [580, 70] on h3 "[PERSON_NAME] performed better than 44% of all people who finished the BRGHT IQ…" at bounding box center [541, 60] width 302 height 29
drag, startPoint x: 156, startPoint y: 203, endPoint x: 240, endPoint y: 206, distance: 84.0
click at [195, 203] on div "Intellectual Capacities Numerical Reasoning" at bounding box center [215, 203] width 175 height 31
click at [240, 206] on span "Numerical Reasoning" at bounding box center [215, 206] width 175 height 4
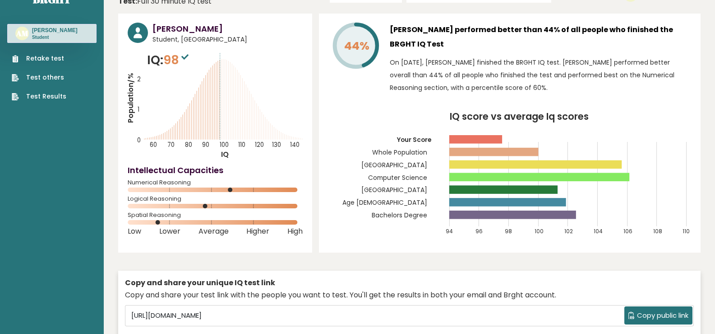
scroll to position [45, 0]
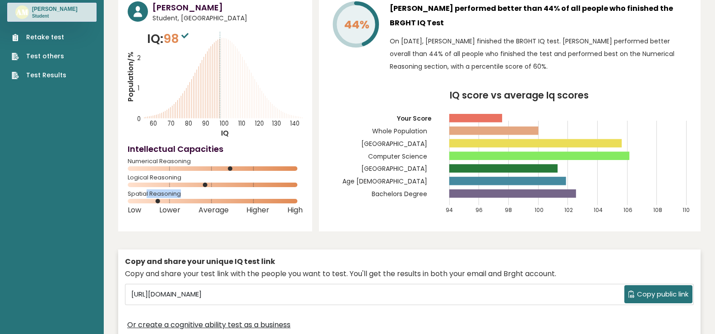
drag, startPoint x: 158, startPoint y: 194, endPoint x: 322, endPoint y: 196, distance: 163.9
click at [322, 196] on div "[PERSON_NAME] Student, [GEOGRAPHIC_DATA] IQ: 98 Population/% IQ 0 1 2 60 70 80 …" at bounding box center [409, 167] width 583 height 350
click at [339, 198] on icon "IQ score vs average Iq scores 94 96 98 100 102 104 106 108 110 Your Score Whole…" at bounding box center [510, 156] width 363 height 131
